Goal: Task Accomplishment & Management: Manage account settings

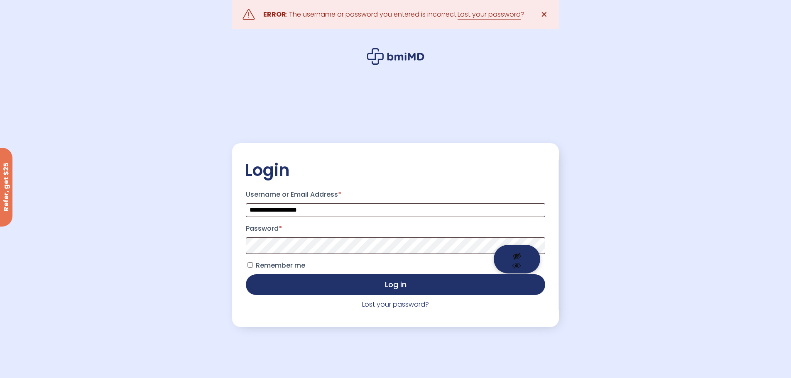
drag, startPoint x: 521, startPoint y: 252, endPoint x: 521, endPoint y: 258, distance: 5.8
click at [521, 253] on button "Show password" at bounding box center [517, 259] width 47 height 29
click at [383, 306] on link "Lost your password?" at bounding box center [395, 305] width 67 height 10
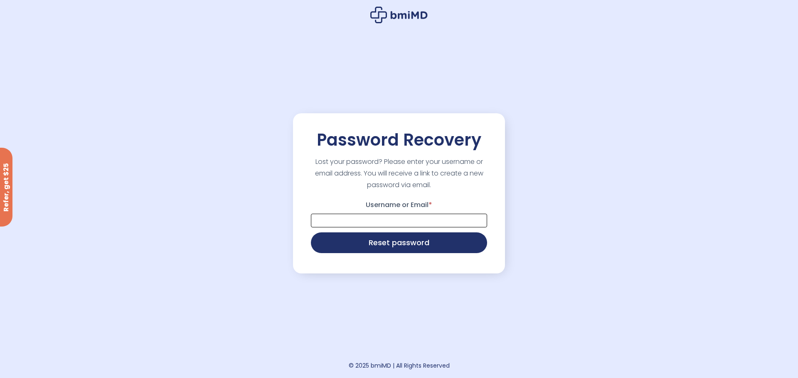
drag, startPoint x: 386, startPoint y: 223, endPoint x: 396, endPoint y: 224, distance: 10.4
click at [386, 223] on input "Username or Email *" at bounding box center [399, 221] width 176 height 14
type input "**********"
click at [396, 246] on button "Reset password" at bounding box center [399, 242] width 176 height 21
